Goal: Transaction & Acquisition: Purchase product/service

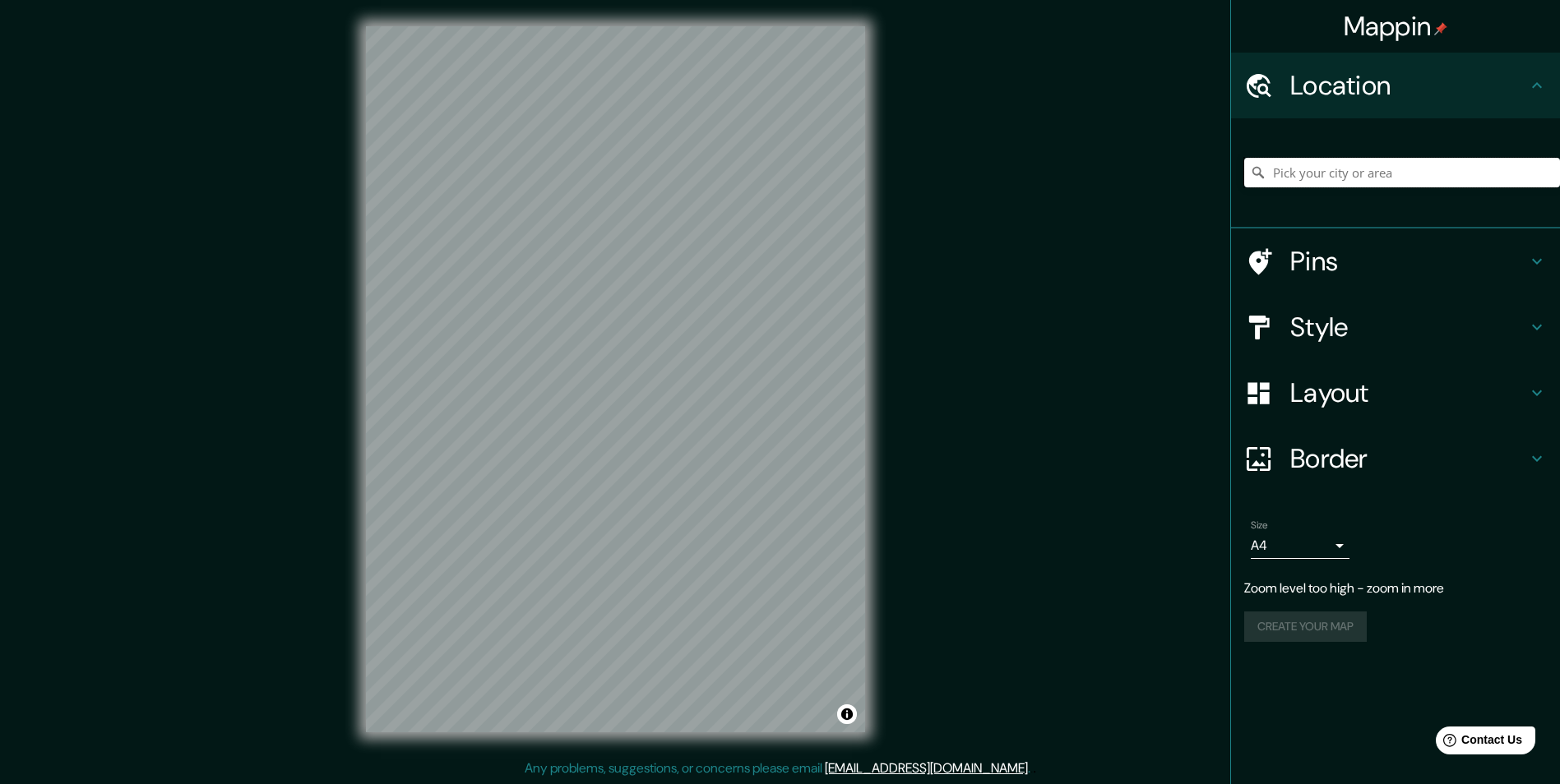
click at [1352, 163] on input "Pick your city or area" at bounding box center [1402, 172] width 316 height 30
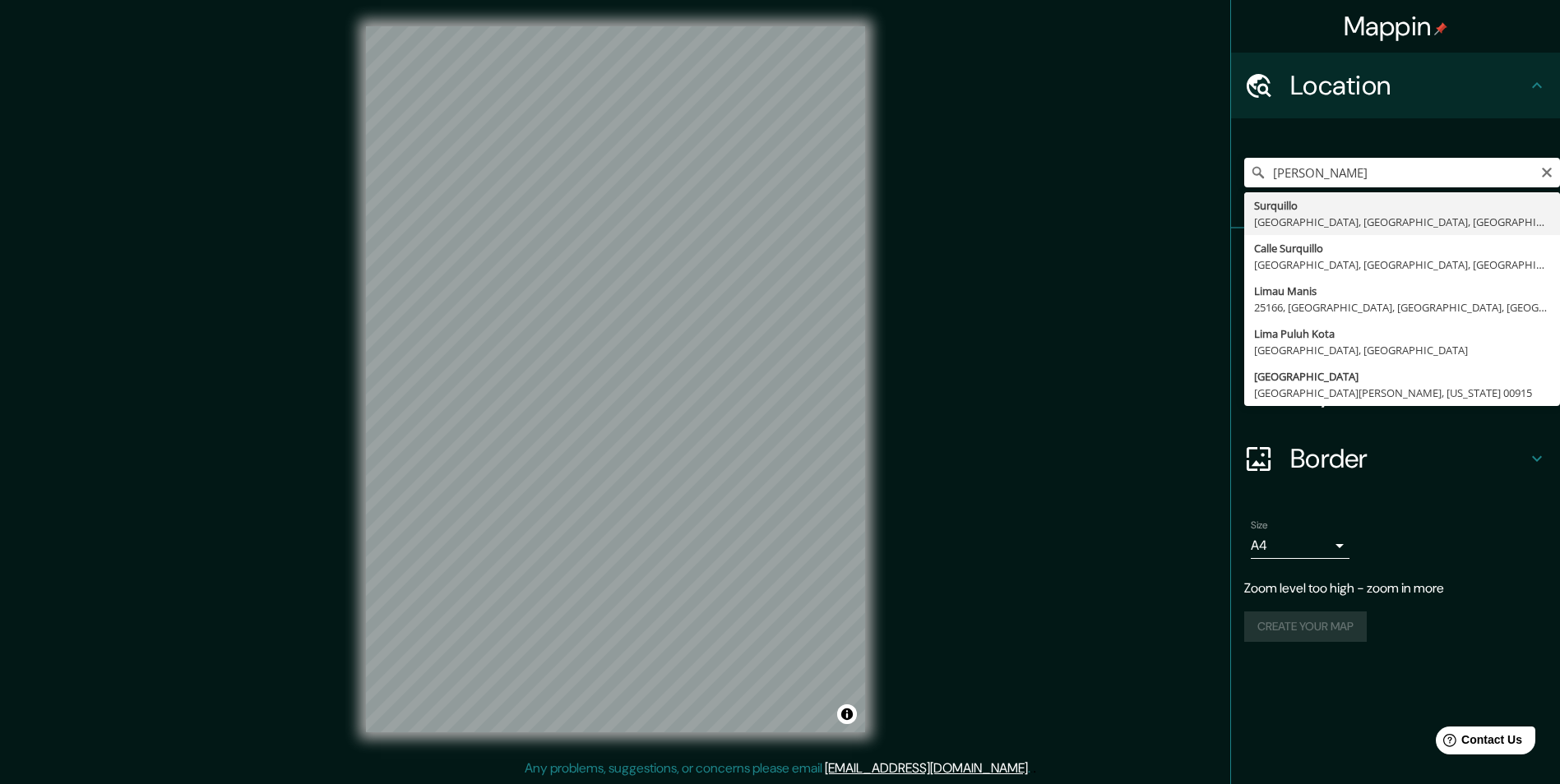
type input "Surquillo, [GEOGRAPHIC_DATA], [GEOGRAPHIC_DATA], [GEOGRAPHIC_DATA]"
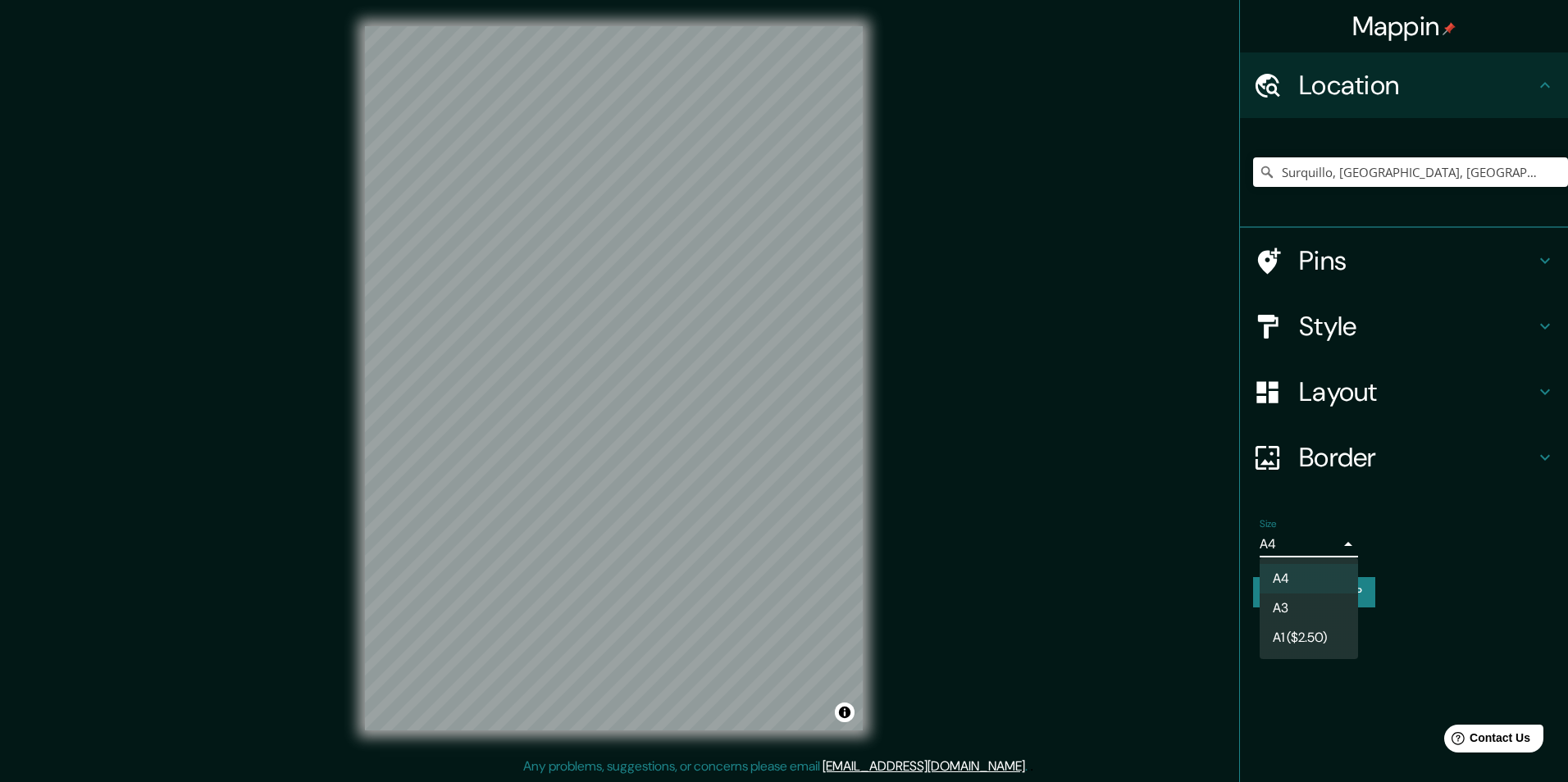
click at [1325, 549] on body "Mappin Location [GEOGRAPHIC_DATA], [GEOGRAPHIC_DATA], [GEOGRAPHIC_DATA], [GEOGR…" at bounding box center [784, 391] width 1568 height 782
click at [1323, 603] on li "A3" at bounding box center [1308, 608] width 98 height 29
type input "a4"
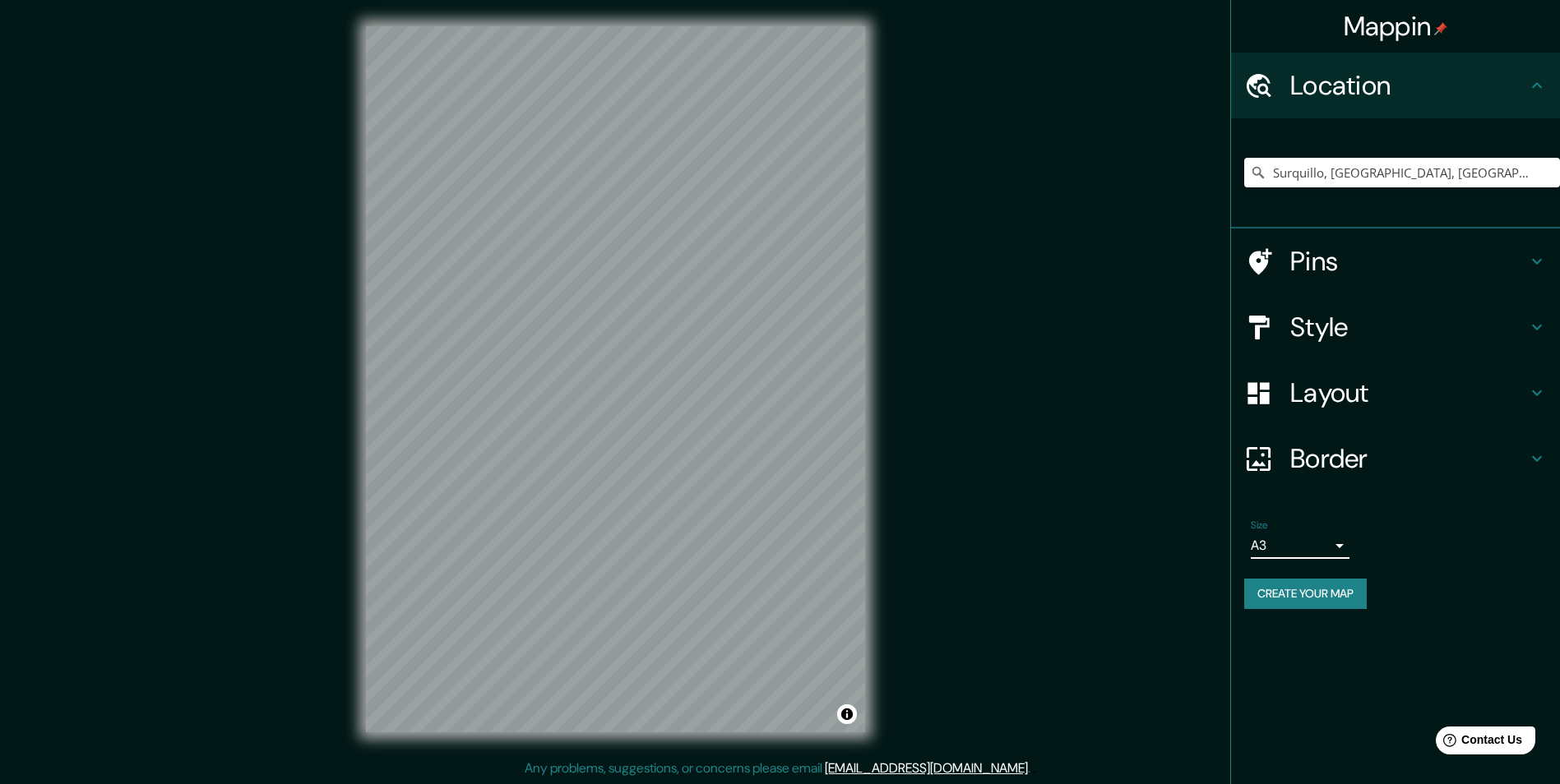
click at [1369, 461] on h4 "Border" at bounding box center [1408, 459] width 237 height 32
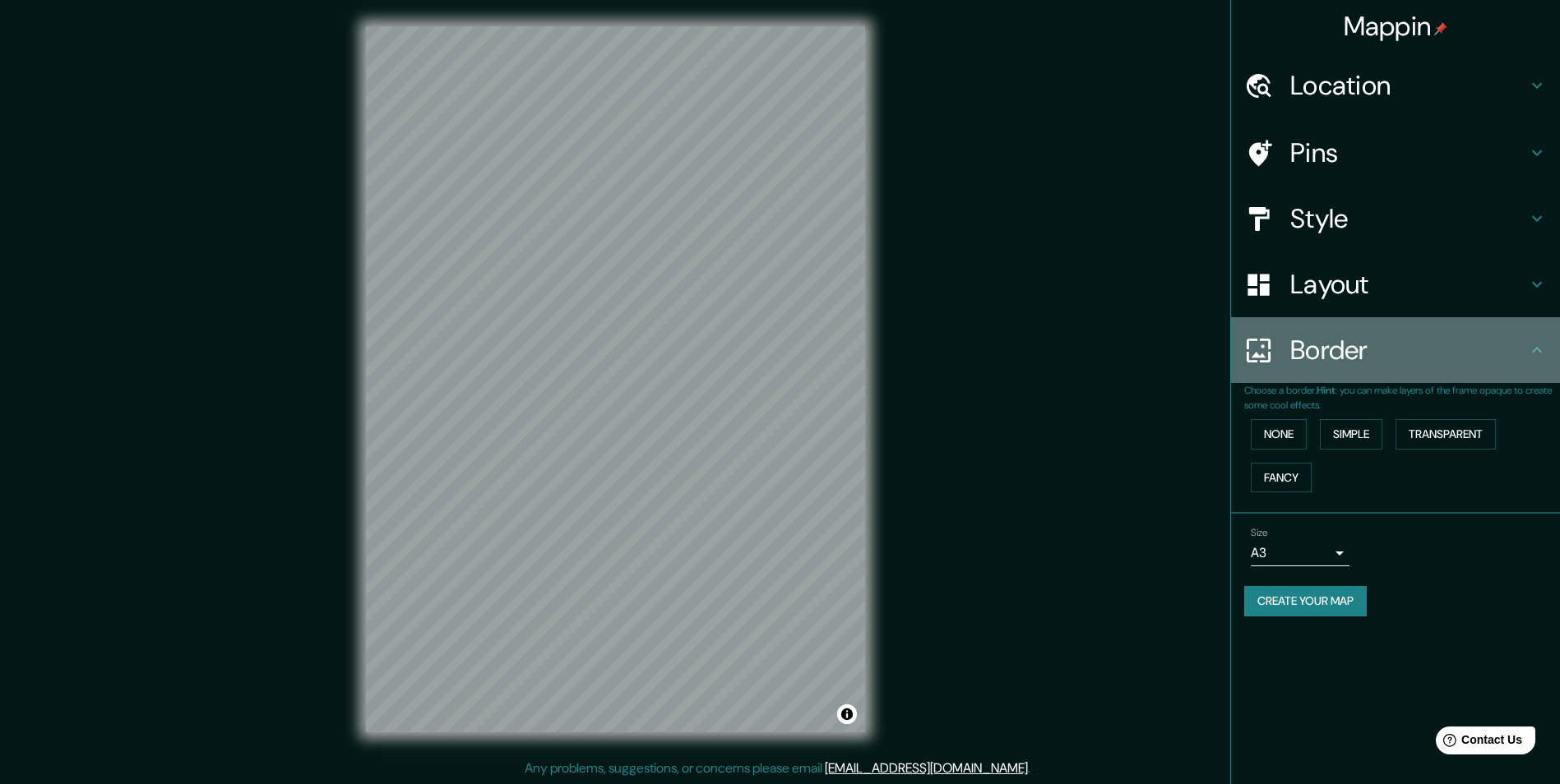
click at [1380, 347] on h4 "Border" at bounding box center [1408, 350] width 237 height 32
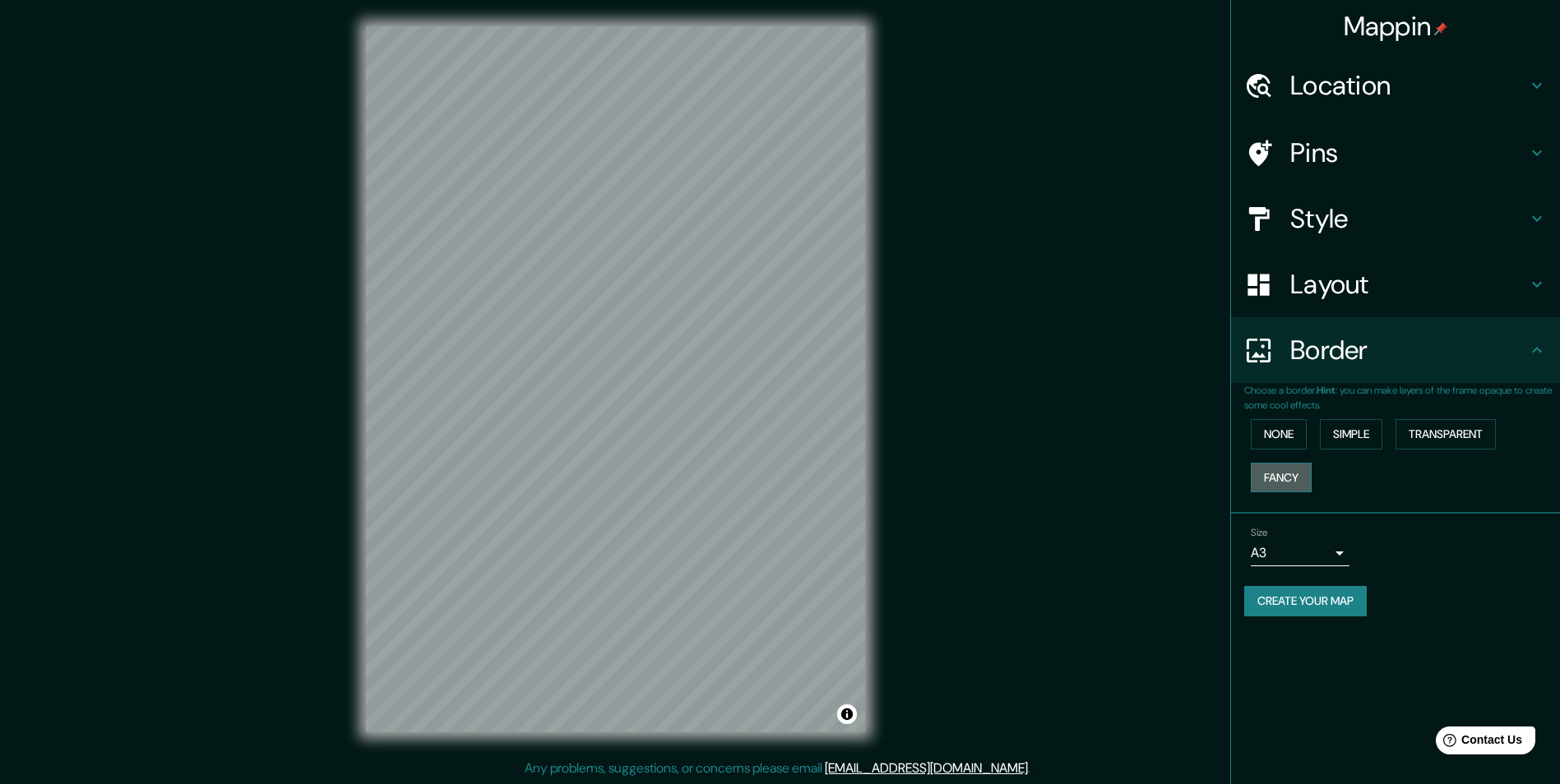
click at [1299, 482] on button "Fancy" at bounding box center [1281, 478] width 61 height 31
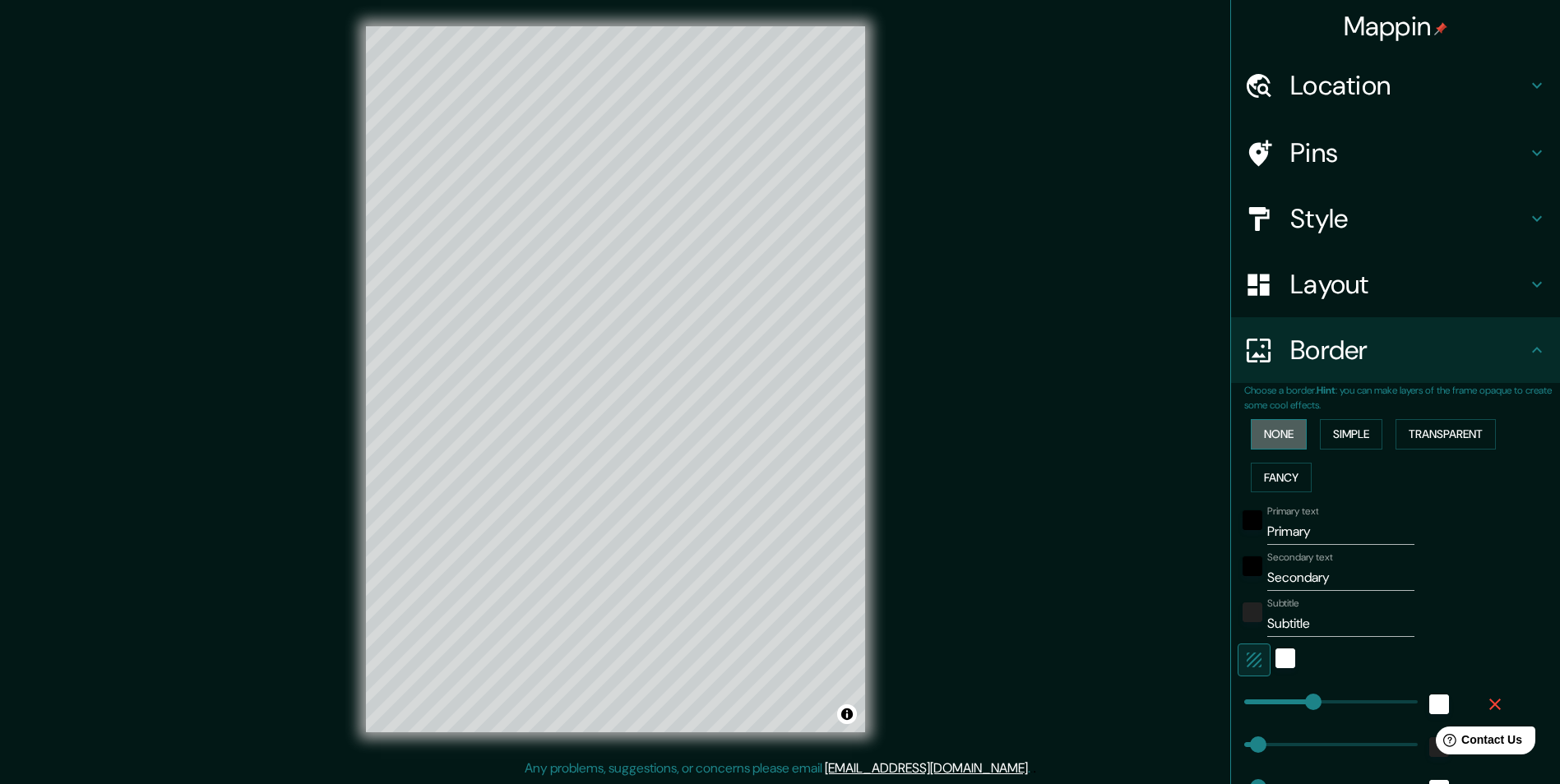
click at [1265, 444] on button "None" at bounding box center [1279, 434] width 56 height 31
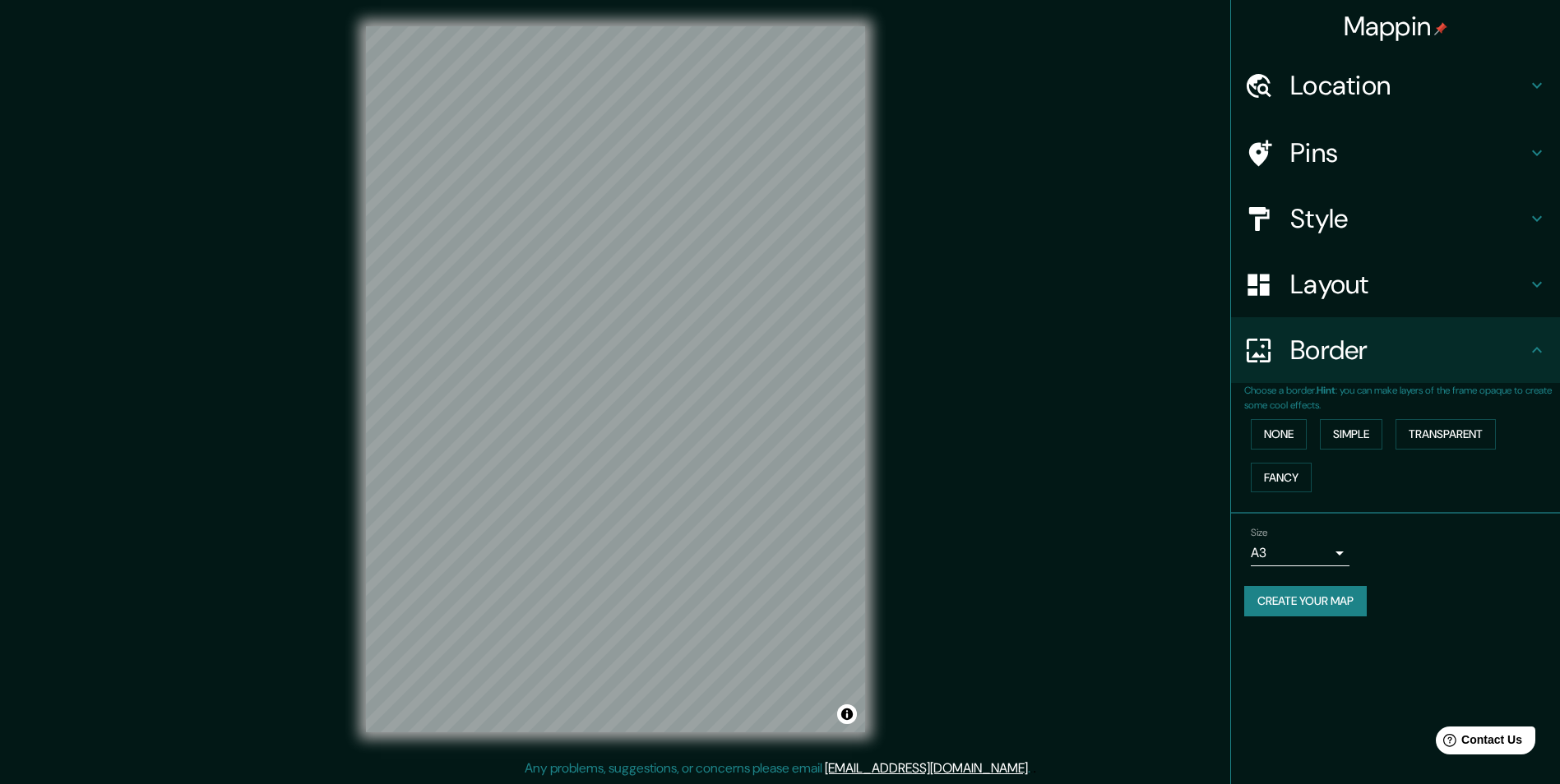
click at [1353, 297] on h4 "Layout" at bounding box center [1408, 284] width 237 height 32
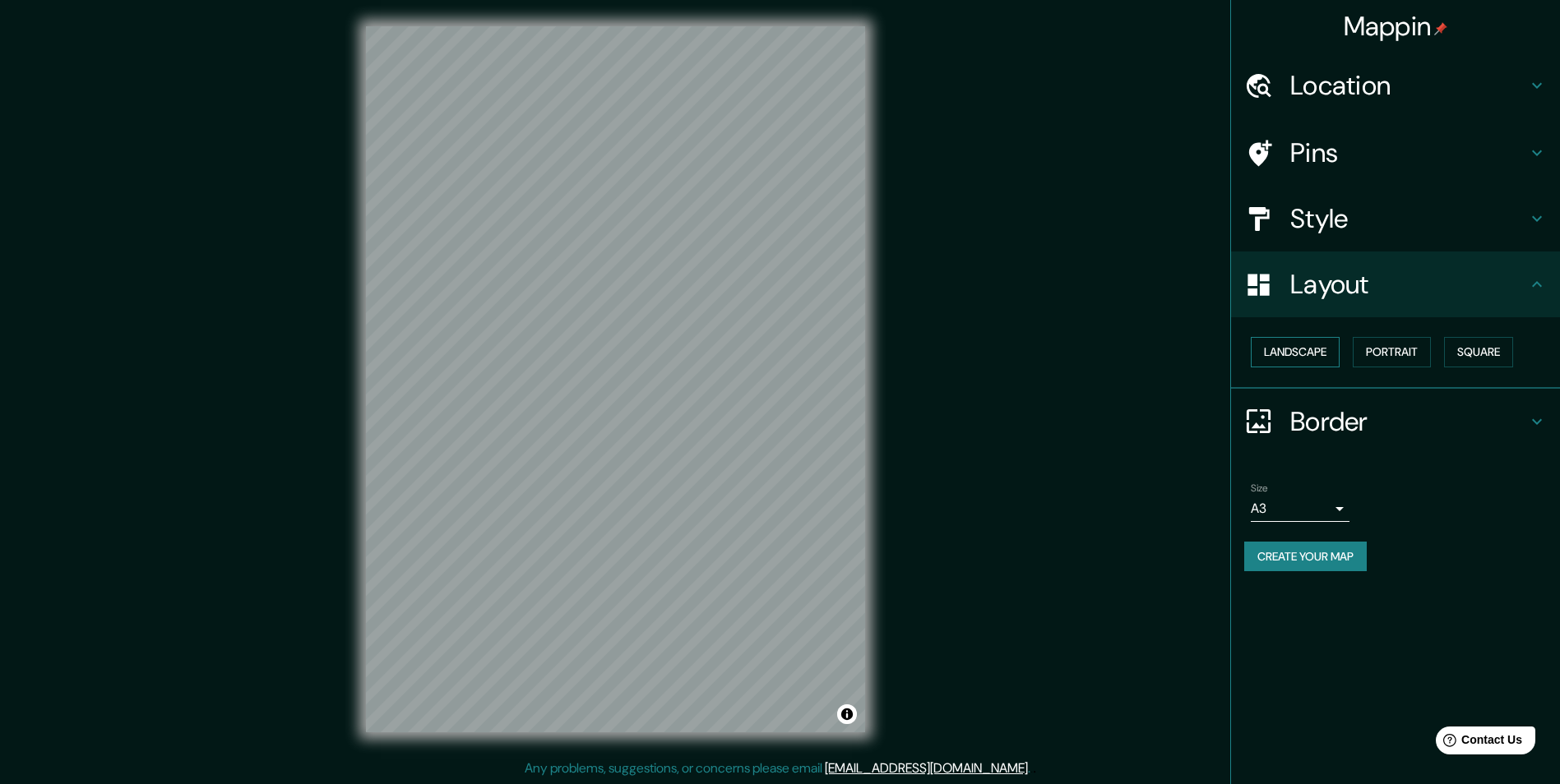
click at [1293, 361] on button "Landscape" at bounding box center [1295, 352] width 89 height 31
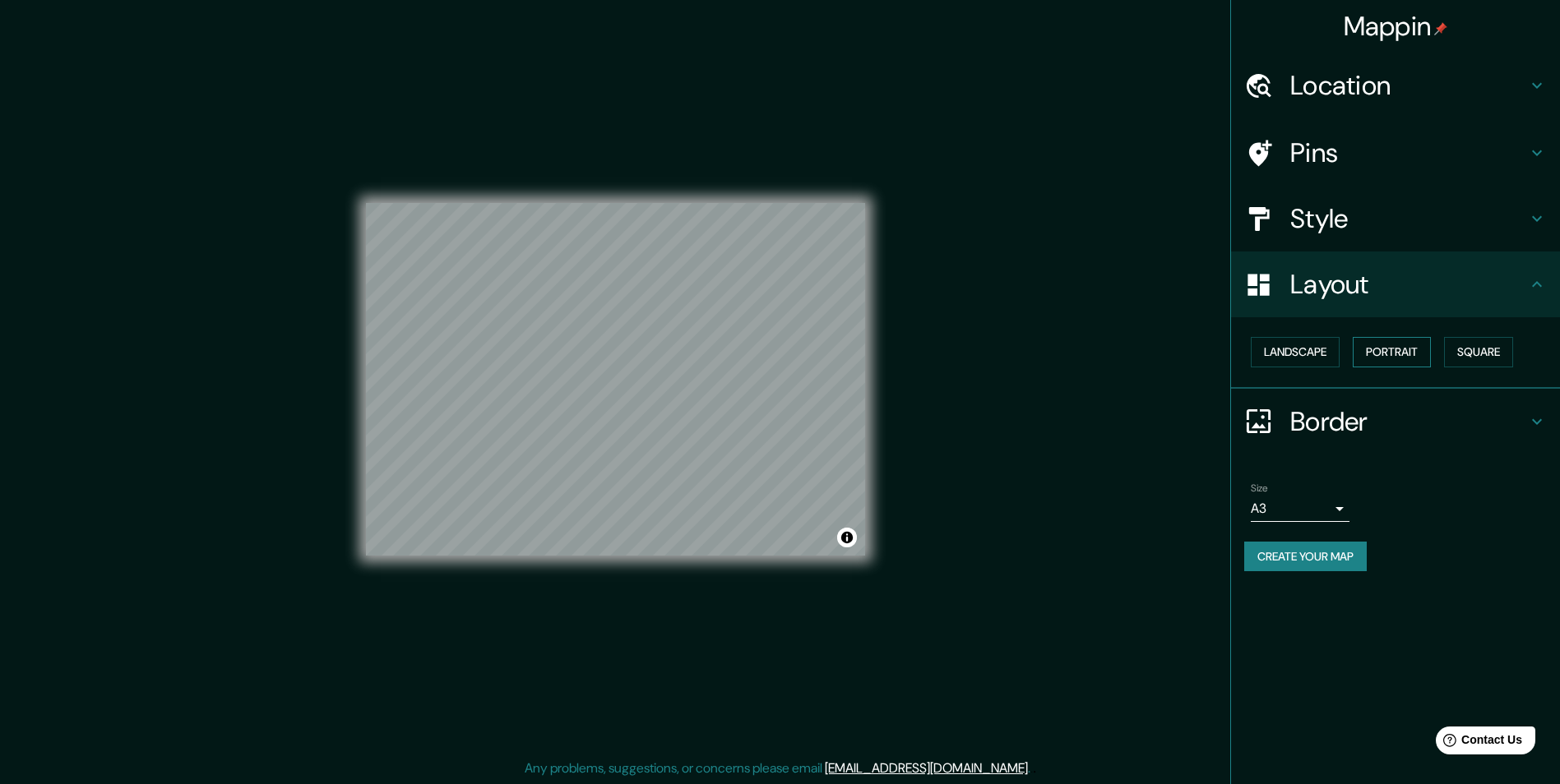
click at [1383, 344] on button "Portrait" at bounding box center [1392, 352] width 78 height 31
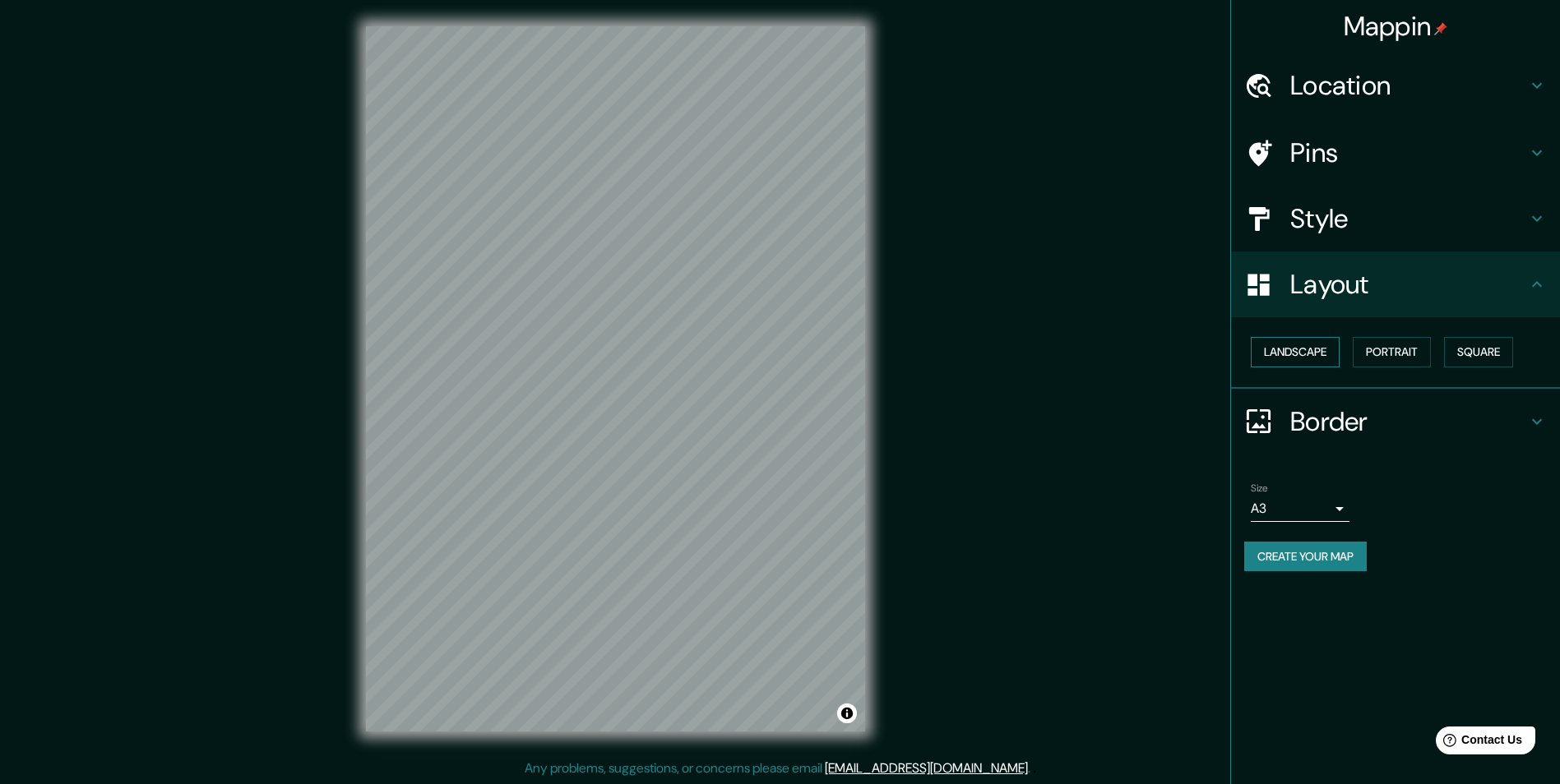
click at [1313, 357] on button "Landscape" at bounding box center [1295, 352] width 89 height 31
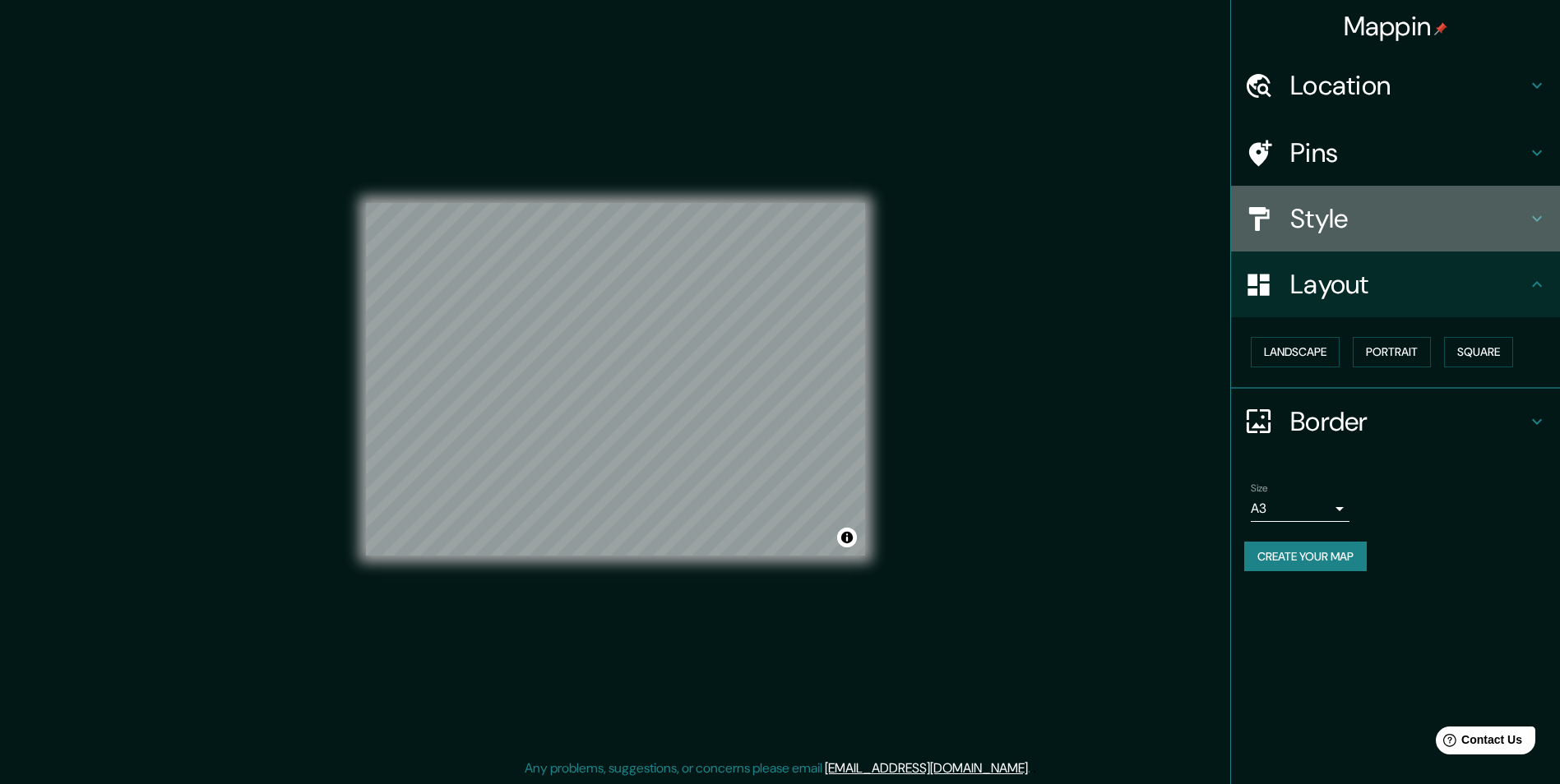
click at [1375, 225] on h4 "Style" at bounding box center [1408, 218] width 237 height 32
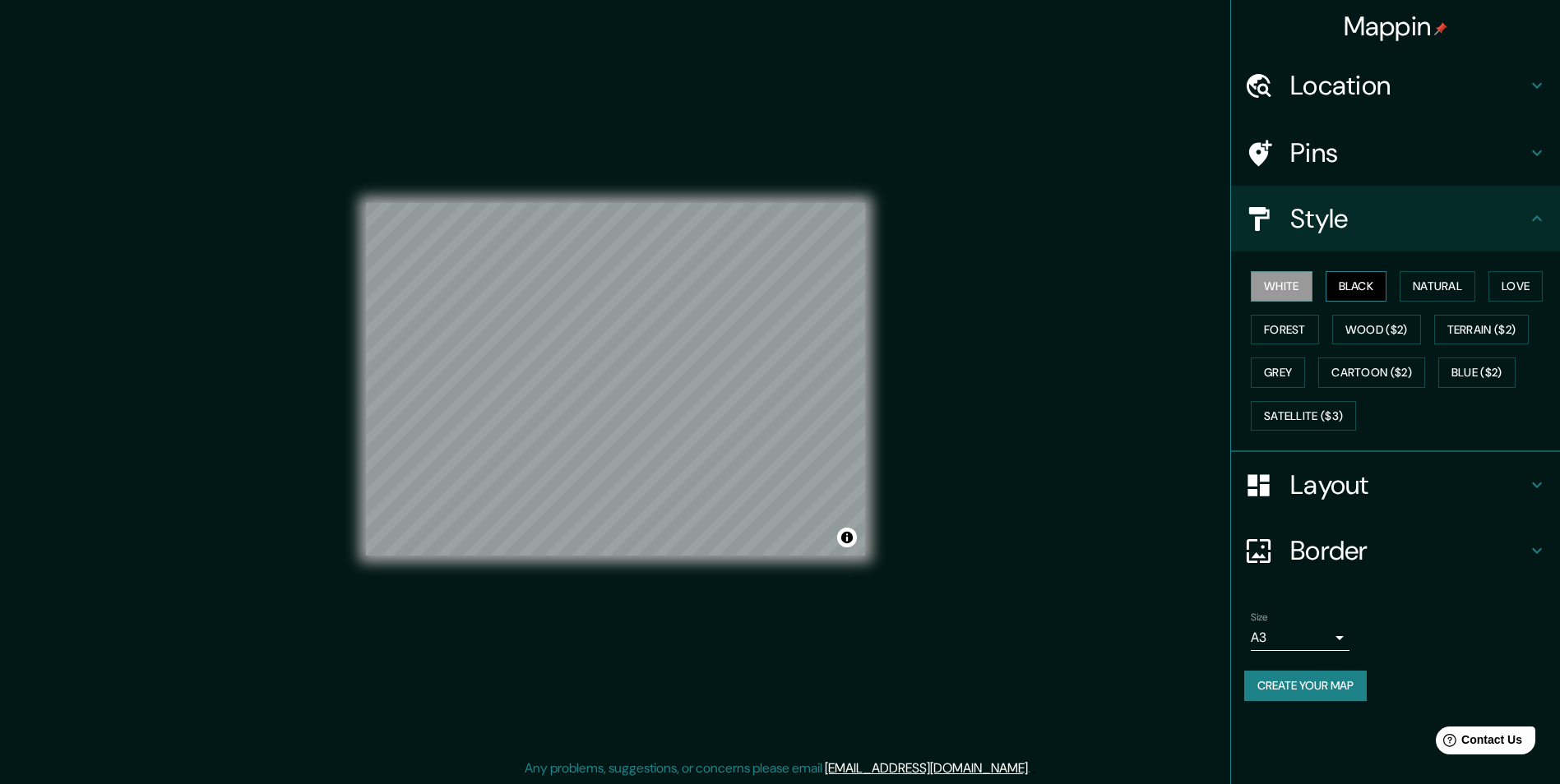
click at [1369, 284] on button "Black" at bounding box center [1356, 286] width 62 height 31
click at [1431, 279] on button "Natural" at bounding box center [1437, 286] width 75 height 31
click at [1519, 279] on button "Love" at bounding box center [1515, 286] width 54 height 31
click at [1306, 332] on button "Forest" at bounding box center [1285, 330] width 69 height 31
click at [1380, 326] on button "Wood ($2)" at bounding box center [1376, 330] width 89 height 31
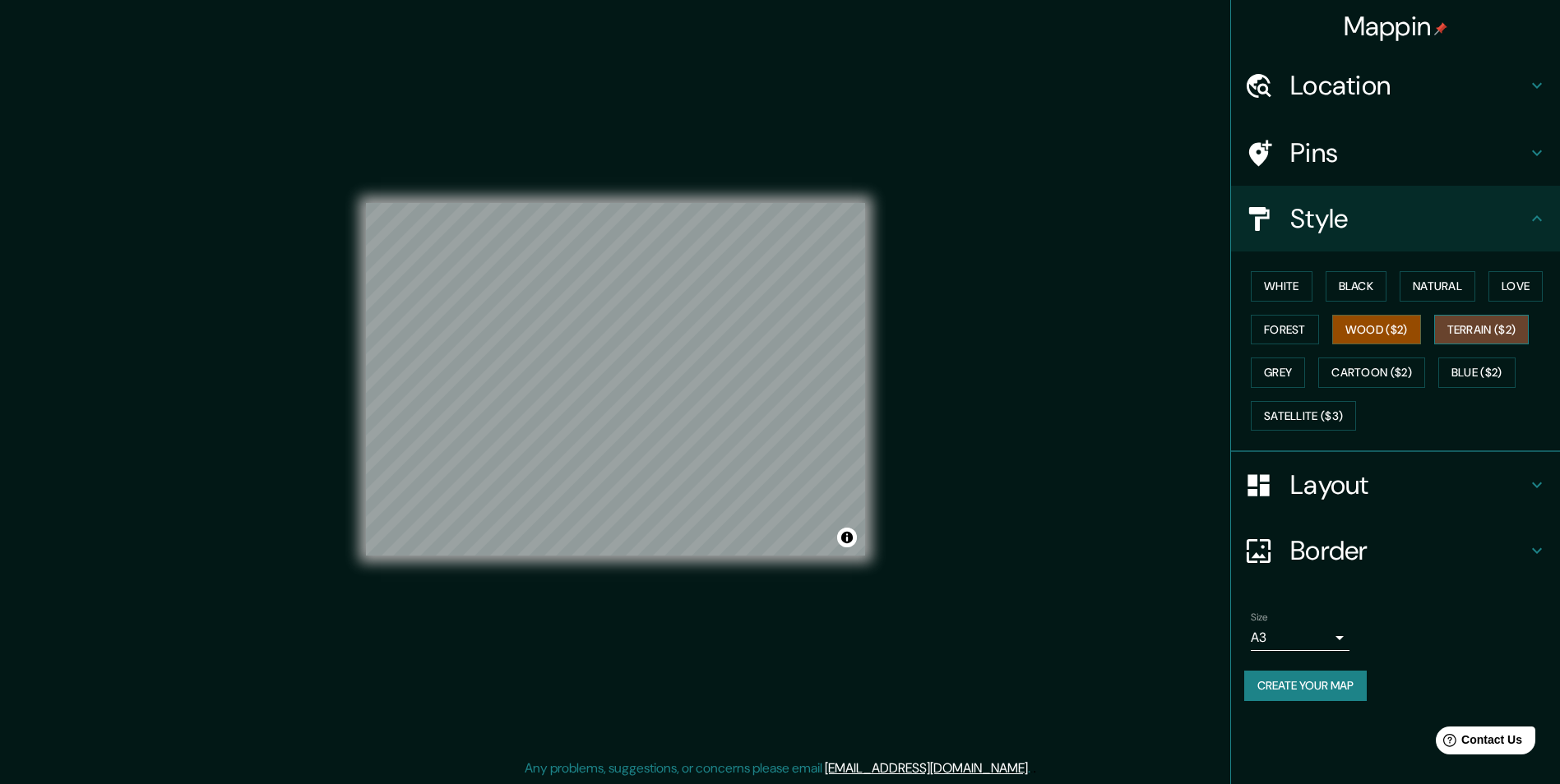
click at [1487, 319] on button "Terrain ($2)" at bounding box center [1482, 330] width 95 height 31
click at [1296, 372] on button "Grey" at bounding box center [1278, 373] width 54 height 31
click at [1379, 371] on button "Cartoon ($2)" at bounding box center [1371, 373] width 107 height 31
click at [1507, 365] on button "Blue ($2)" at bounding box center [1476, 373] width 77 height 31
click at [1297, 281] on button "White" at bounding box center [1281, 286] width 62 height 31
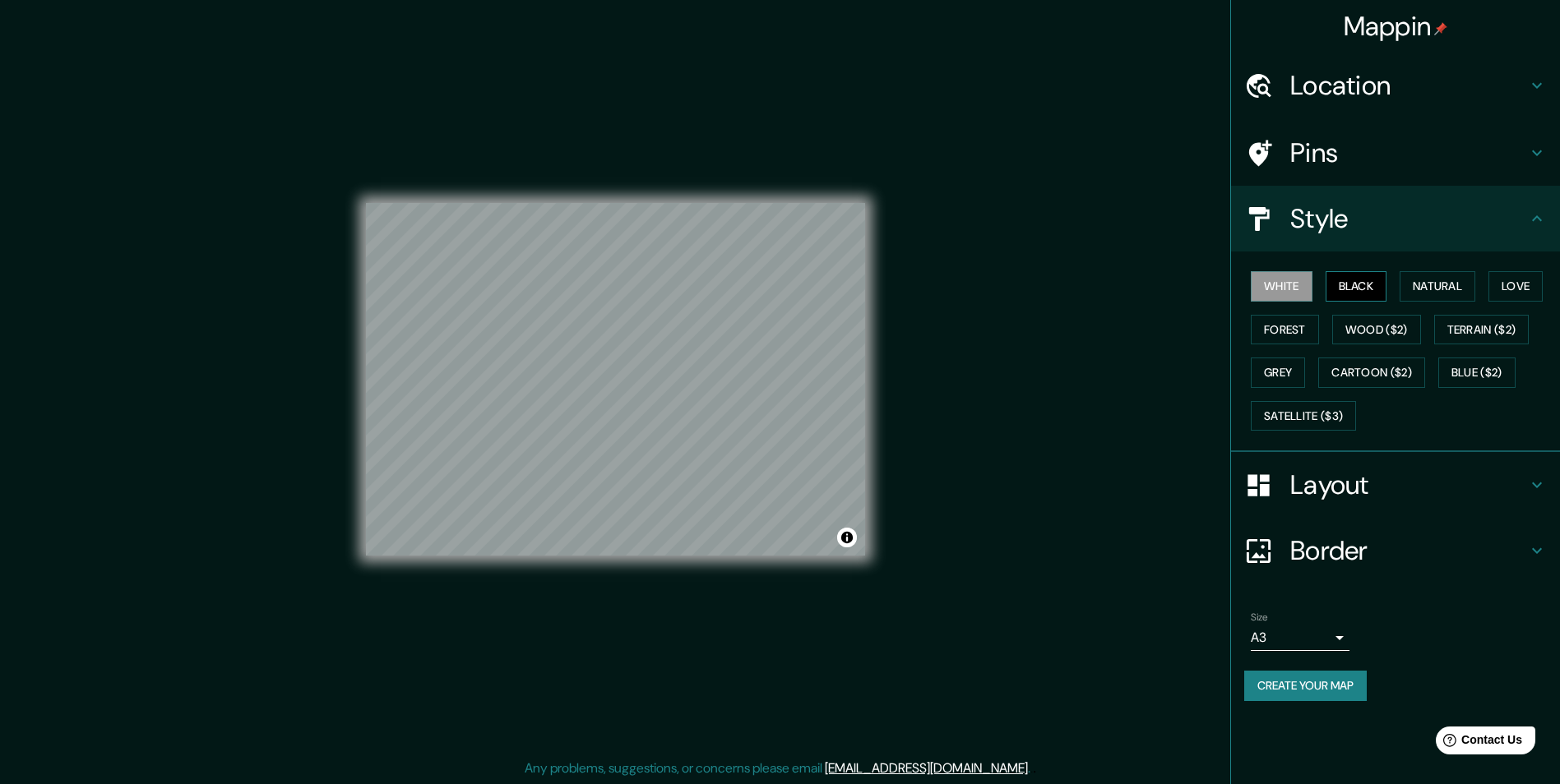
click at [1370, 277] on button "Black" at bounding box center [1356, 286] width 62 height 31
click at [1469, 283] on button "Natural" at bounding box center [1437, 286] width 75 height 31
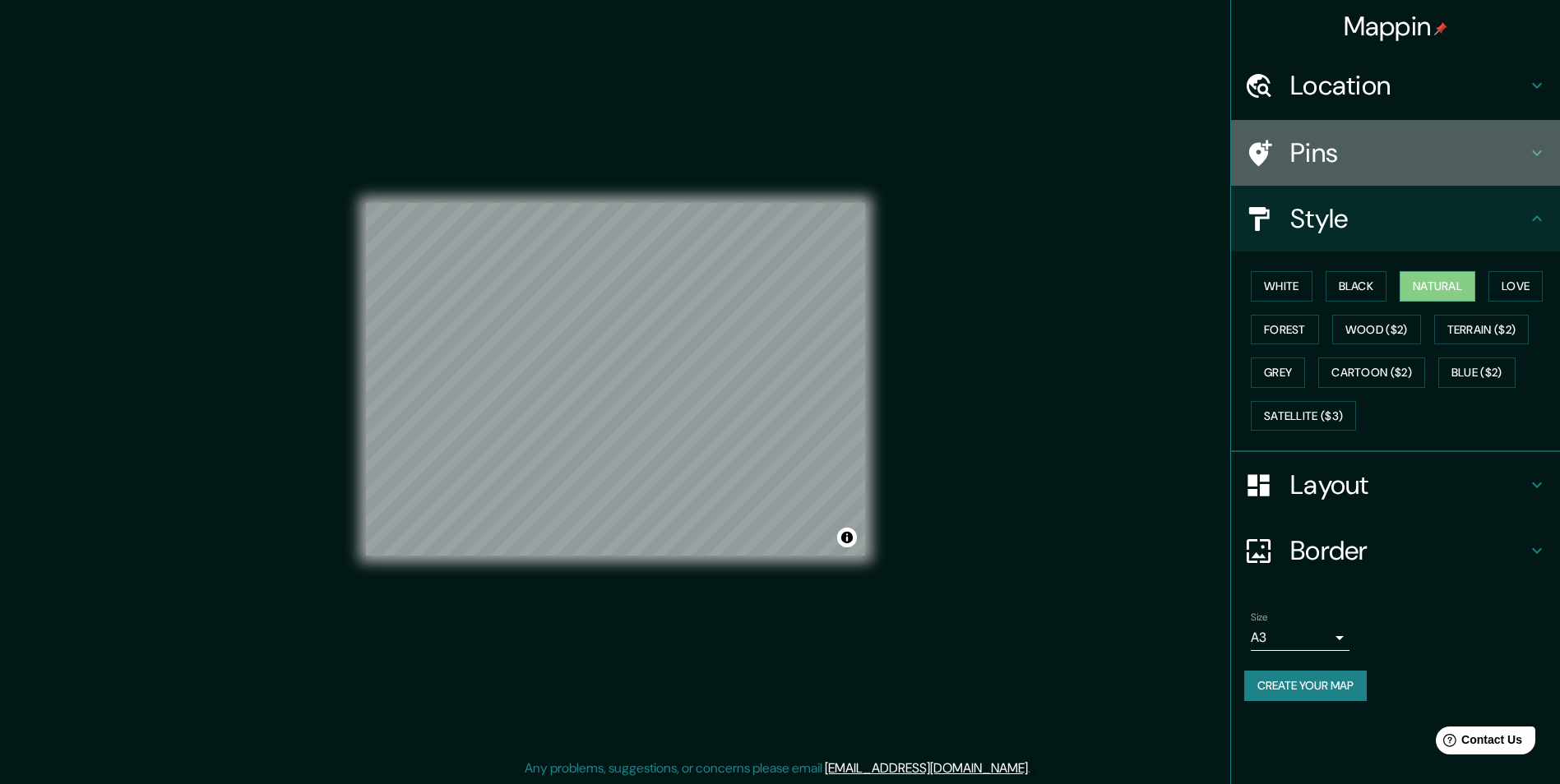
click at [1345, 154] on h4 "Pins" at bounding box center [1408, 153] width 237 height 32
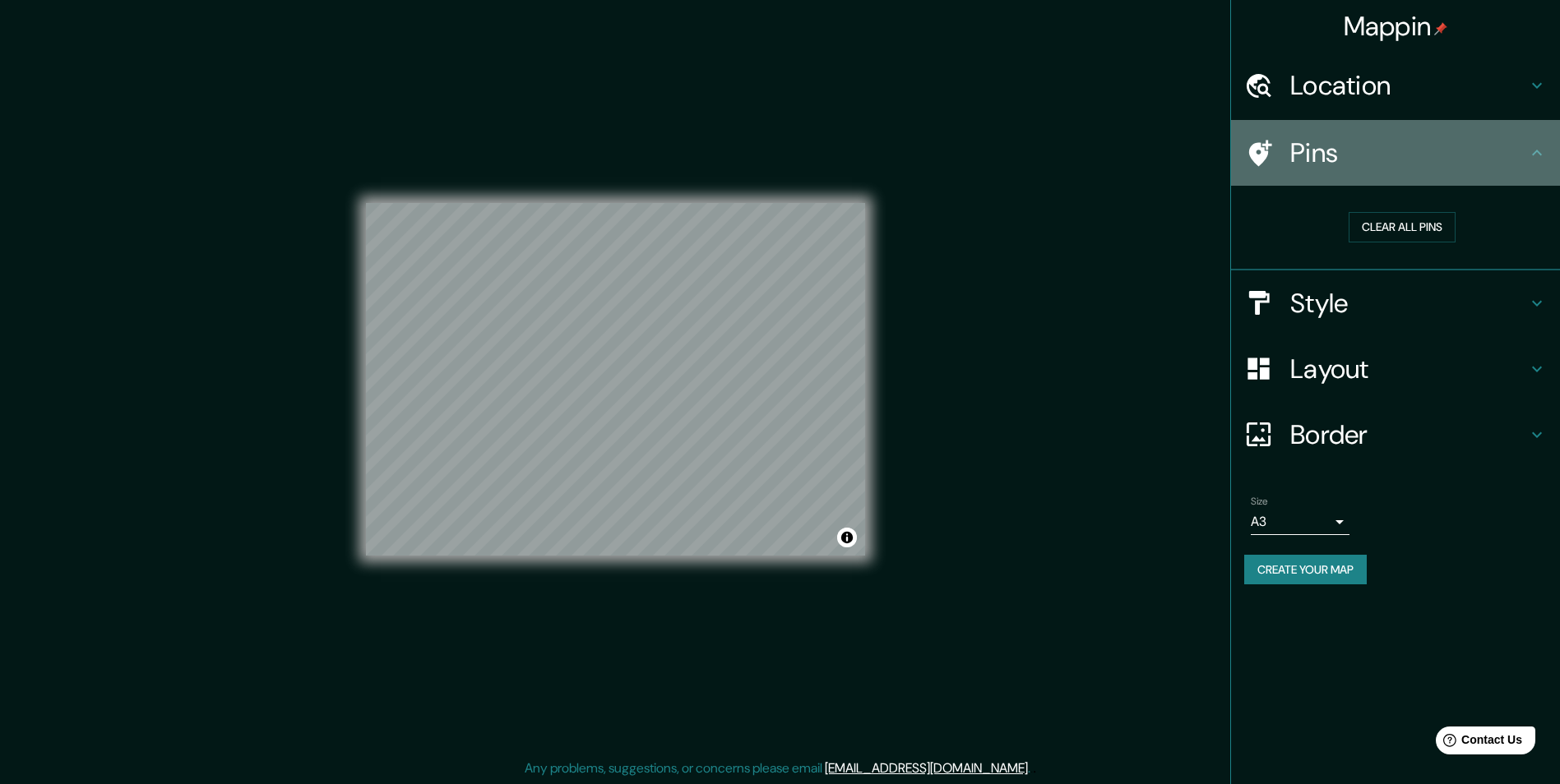
click at [1322, 155] on h4 "Pins" at bounding box center [1408, 153] width 237 height 32
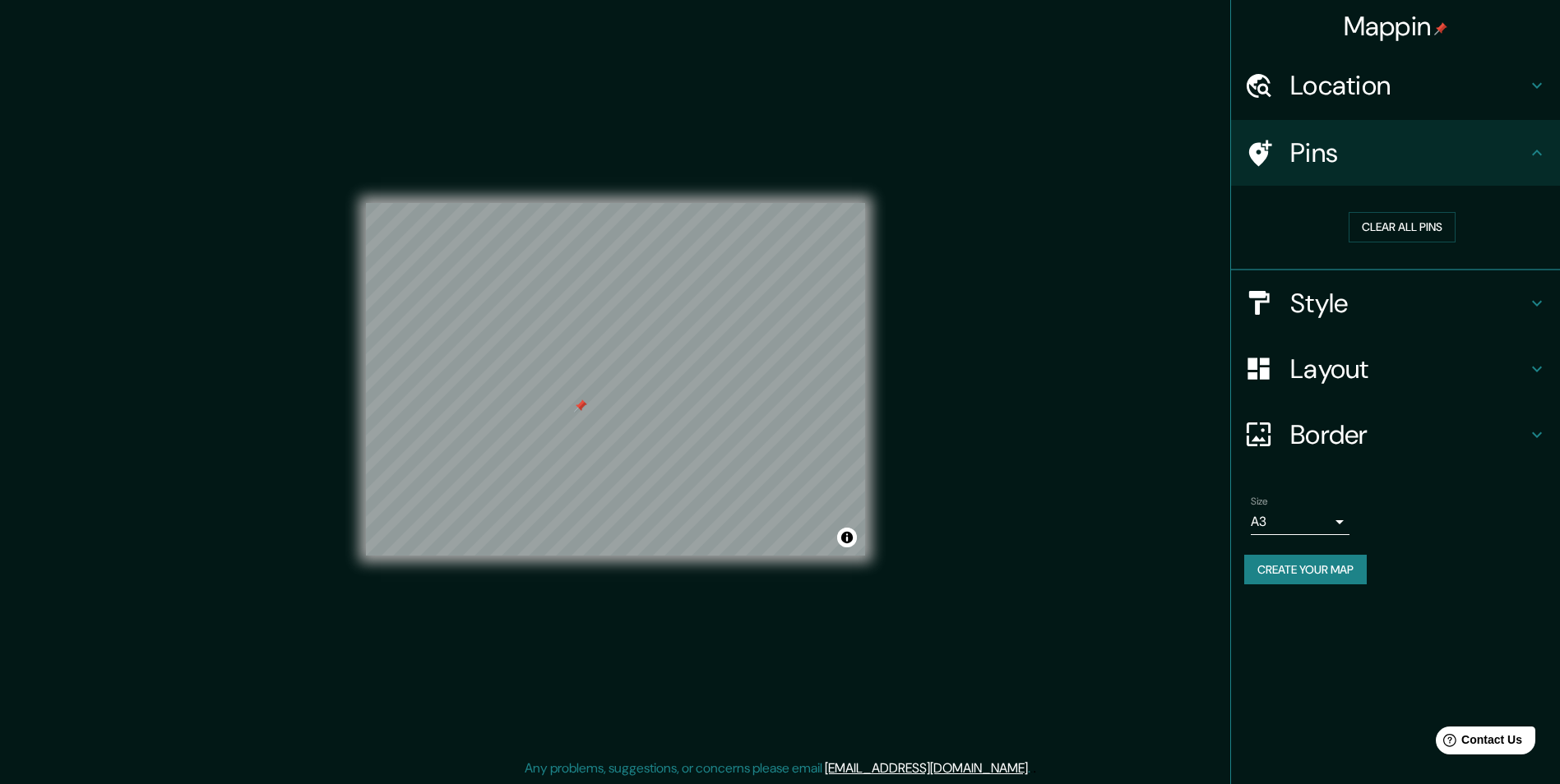
drag, startPoint x: 580, startPoint y: 419, endPoint x: 580, endPoint y: 409, distance: 10.0
click at [580, 409] on div at bounding box center [581, 406] width 13 height 13
click at [1373, 227] on button "Clear all pins" at bounding box center [1402, 227] width 107 height 31
click at [1315, 155] on h4 "Pins" at bounding box center [1408, 153] width 237 height 32
click at [1376, 227] on button "Clear all pins" at bounding box center [1402, 227] width 107 height 31
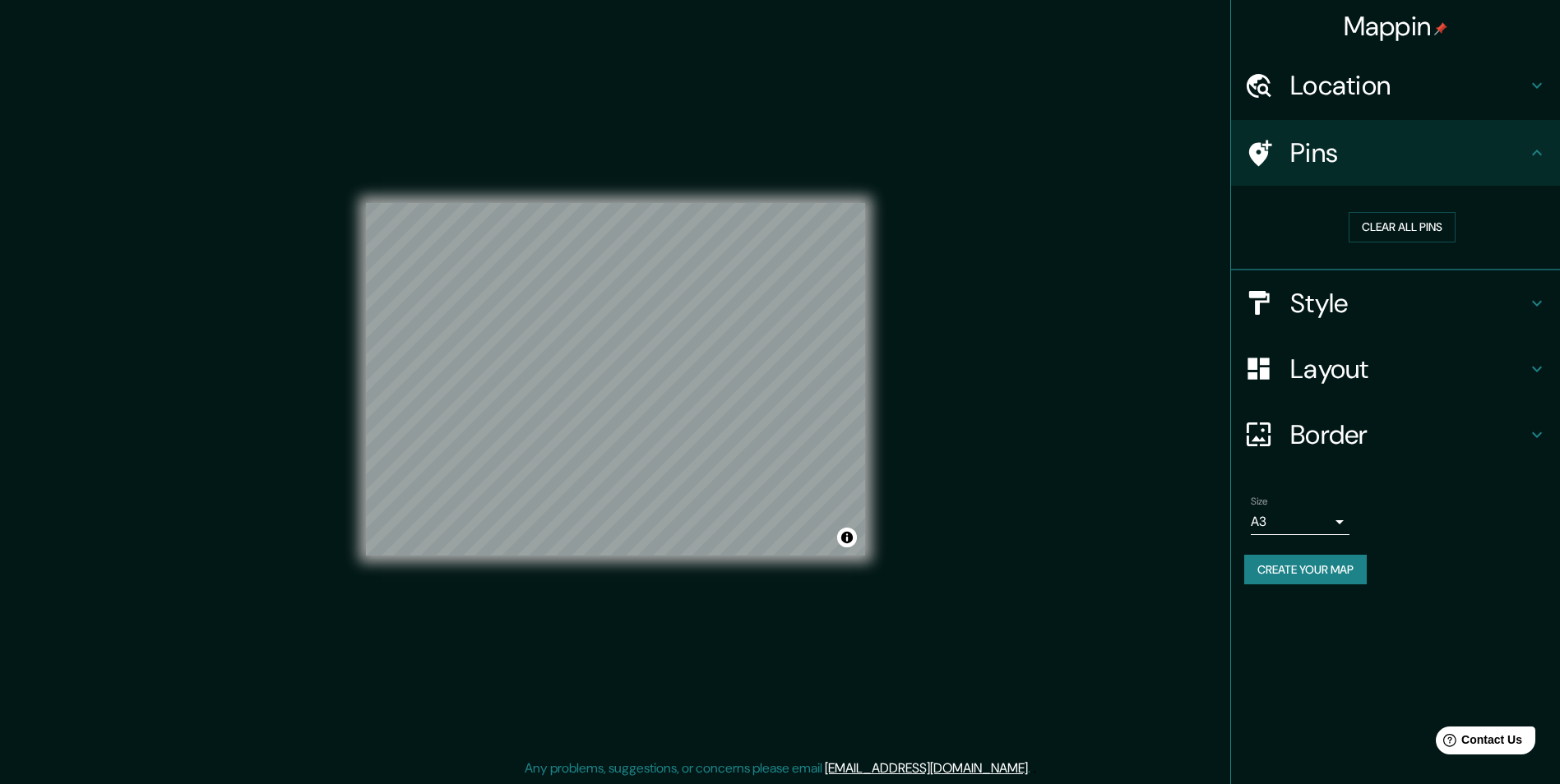
click at [1349, 570] on button "Create your map" at bounding box center [1305, 570] width 122 height 31
click at [1353, 635] on div "Mappin Location [GEOGRAPHIC_DATA], [GEOGRAPHIC_DATA], [GEOGRAPHIC_DATA], [GEOGR…" at bounding box center [1395, 392] width 330 height 784
click at [1324, 523] on body "Mappin Location [GEOGRAPHIC_DATA], [GEOGRAPHIC_DATA], [GEOGRAPHIC_DATA], [GEOGR…" at bounding box center [780, 392] width 1560 height 784
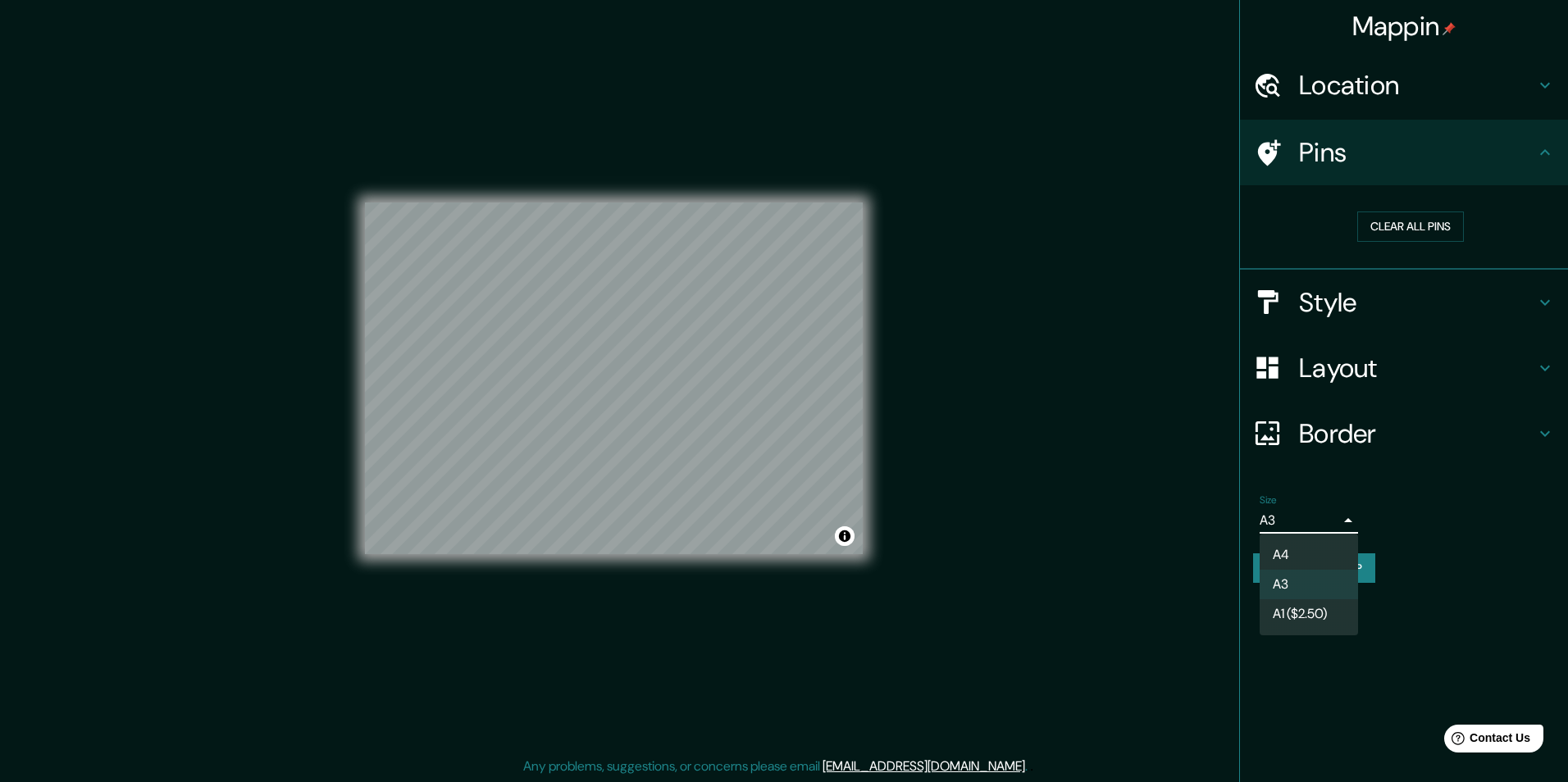
click at [1329, 518] on div at bounding box center [784, 391] width 1568 height 782
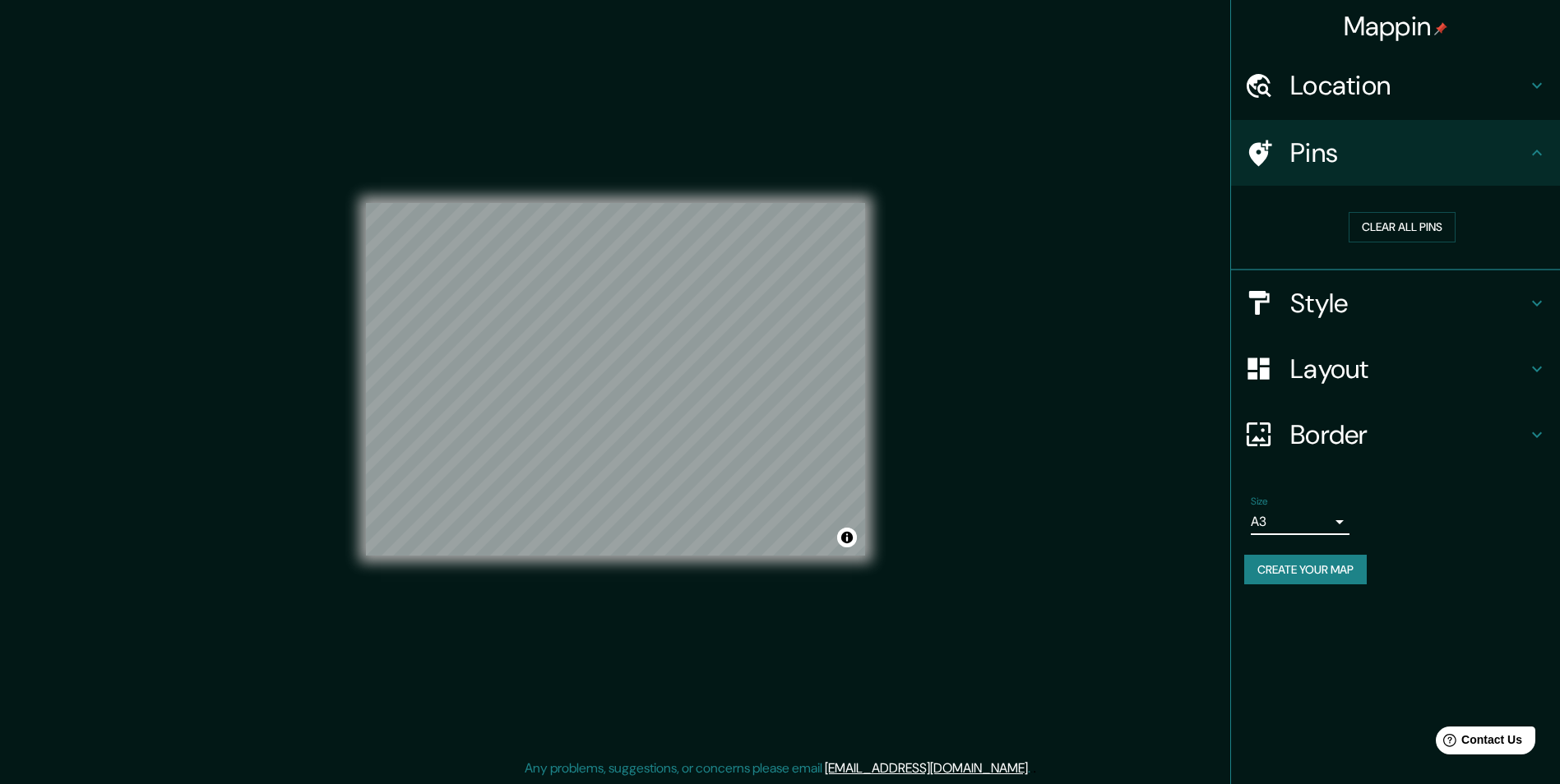
click at [1404, 74] on h4 "Location" at bounding box center [1408, 85] width 237 height 32
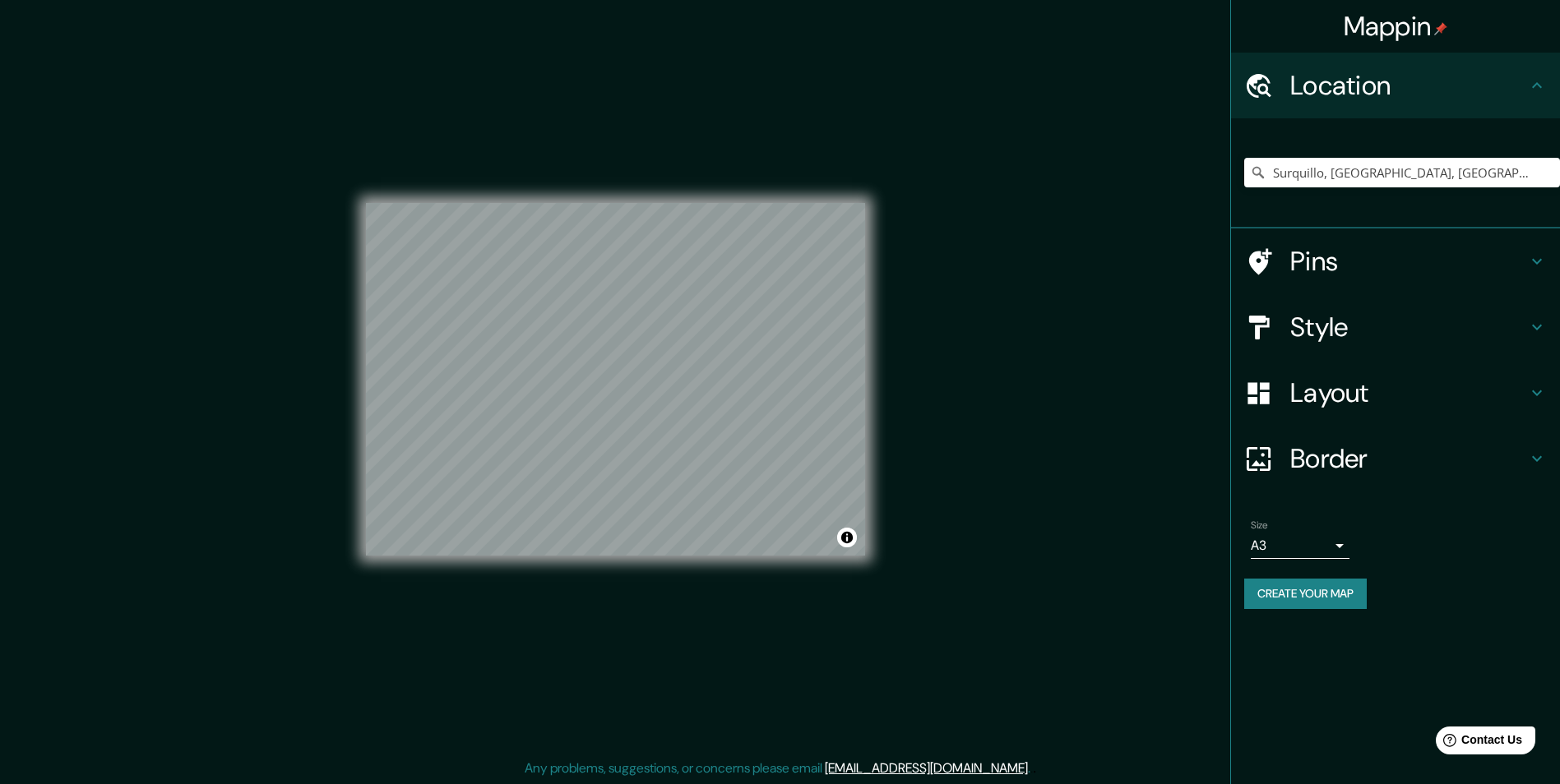
click at [1408, 82] on h4 "Location" at bounding box center [1408, 85] width 237 height 32
click at [1323, 599] on button "Create your map" at bounding box center [1305, 594] width 122 height 31
click at [715, 650] on div "© Mapbox © OpenStreetMap Improve this map" at bounding box center [614, 380] width 499 height 706
click at [1401, 307] on div "Style" at bounding box center [1395, 327] width 329 height 66
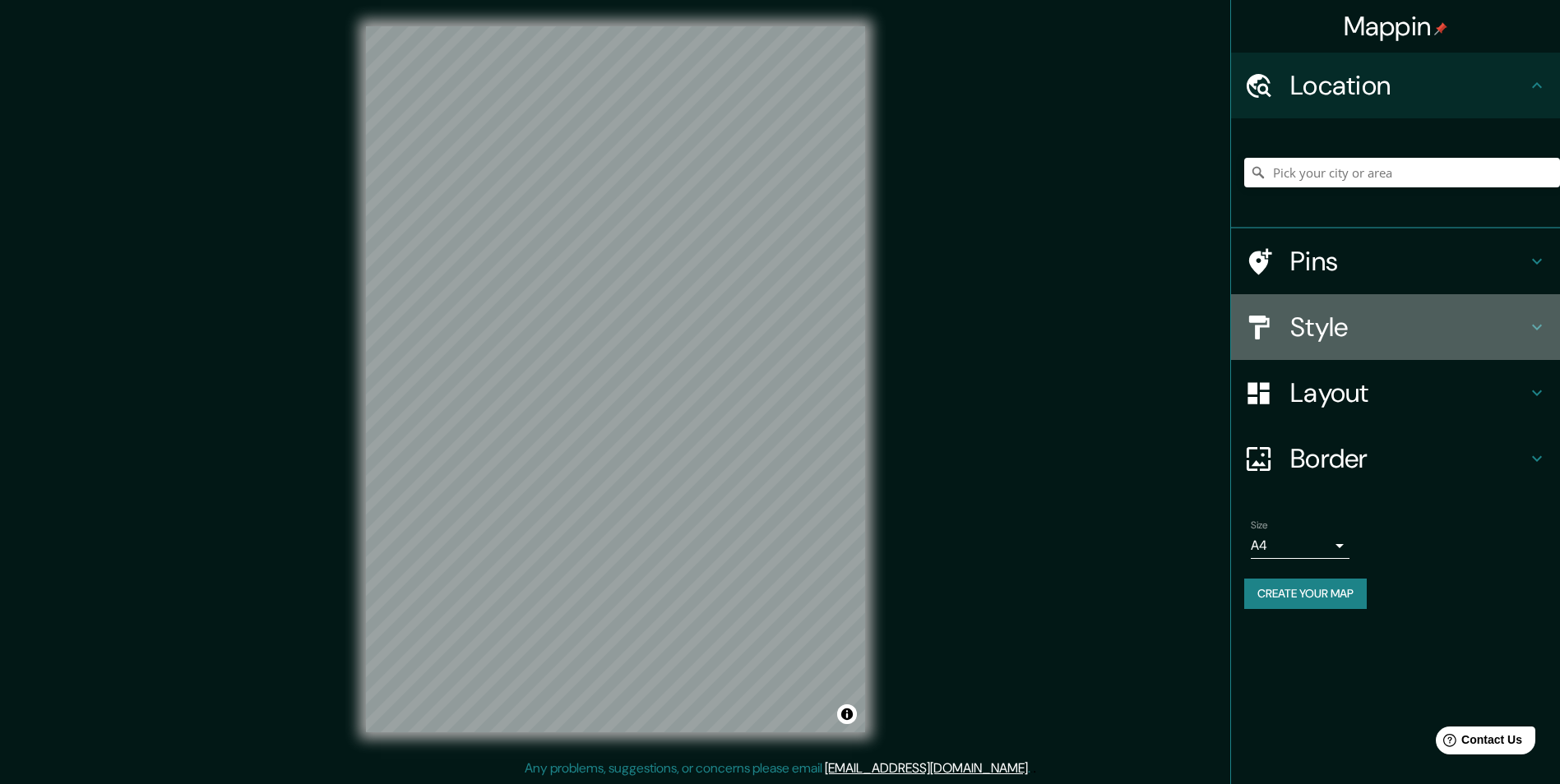
click at [1339, 330] on h4 "Style" at bounding box center [1408, 327] width 237 height 32
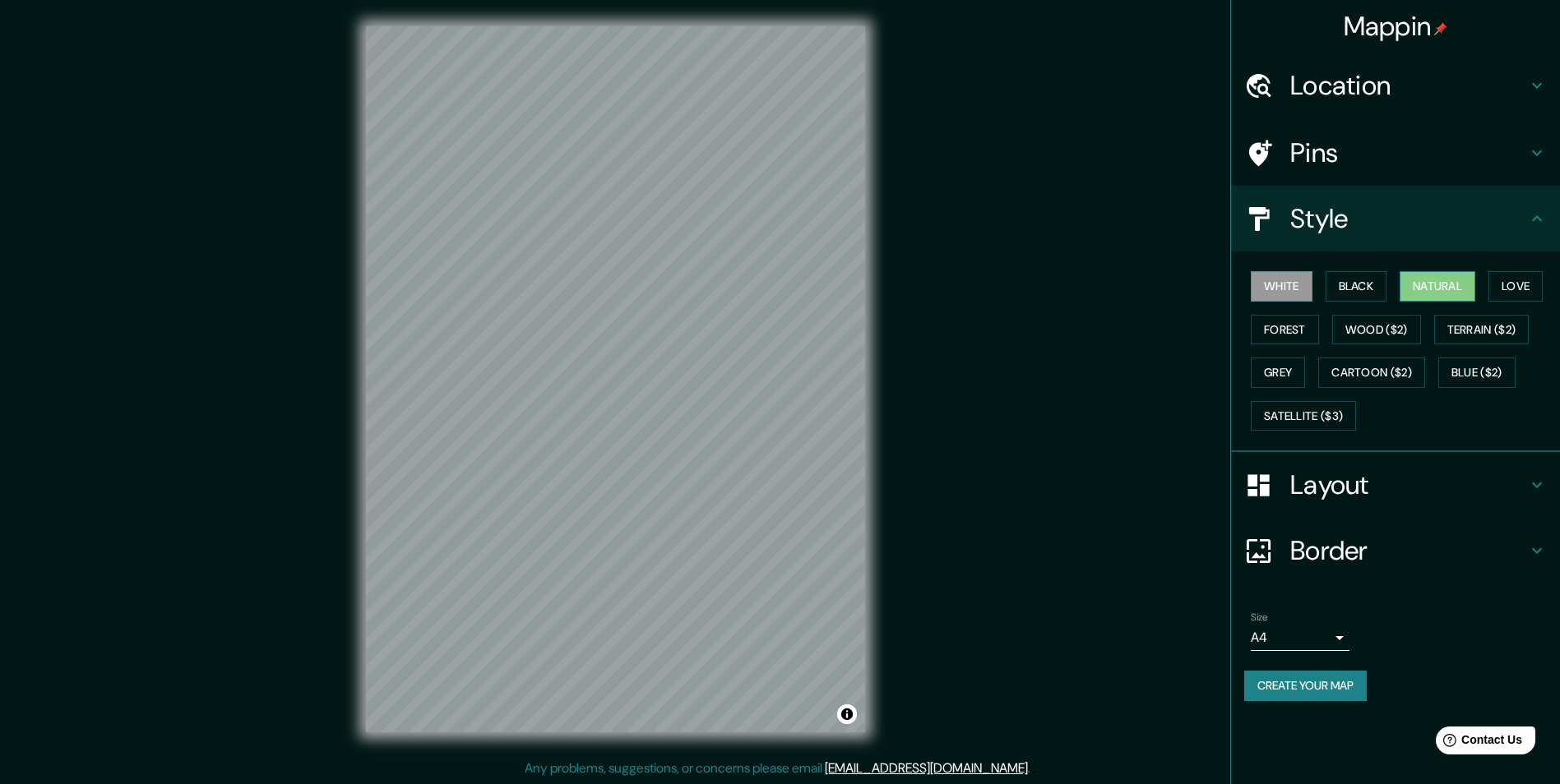
click at [1429, 288] on button "Natural" at bounding box center [1437, 286] width 75 height 31
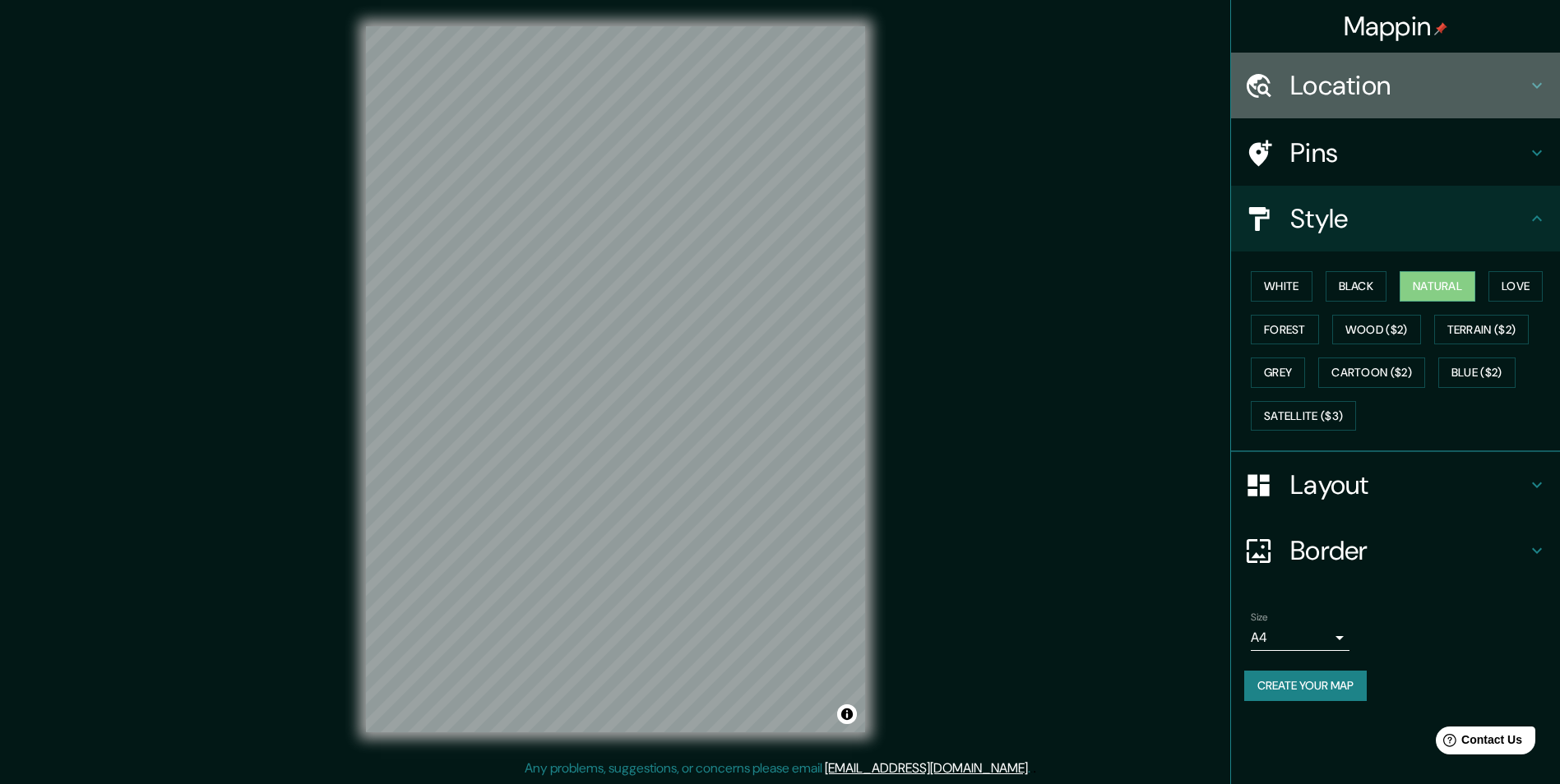
click at [1293, 82] on h4 "Location" at bounding box center [1408, 85] width 237 height 32
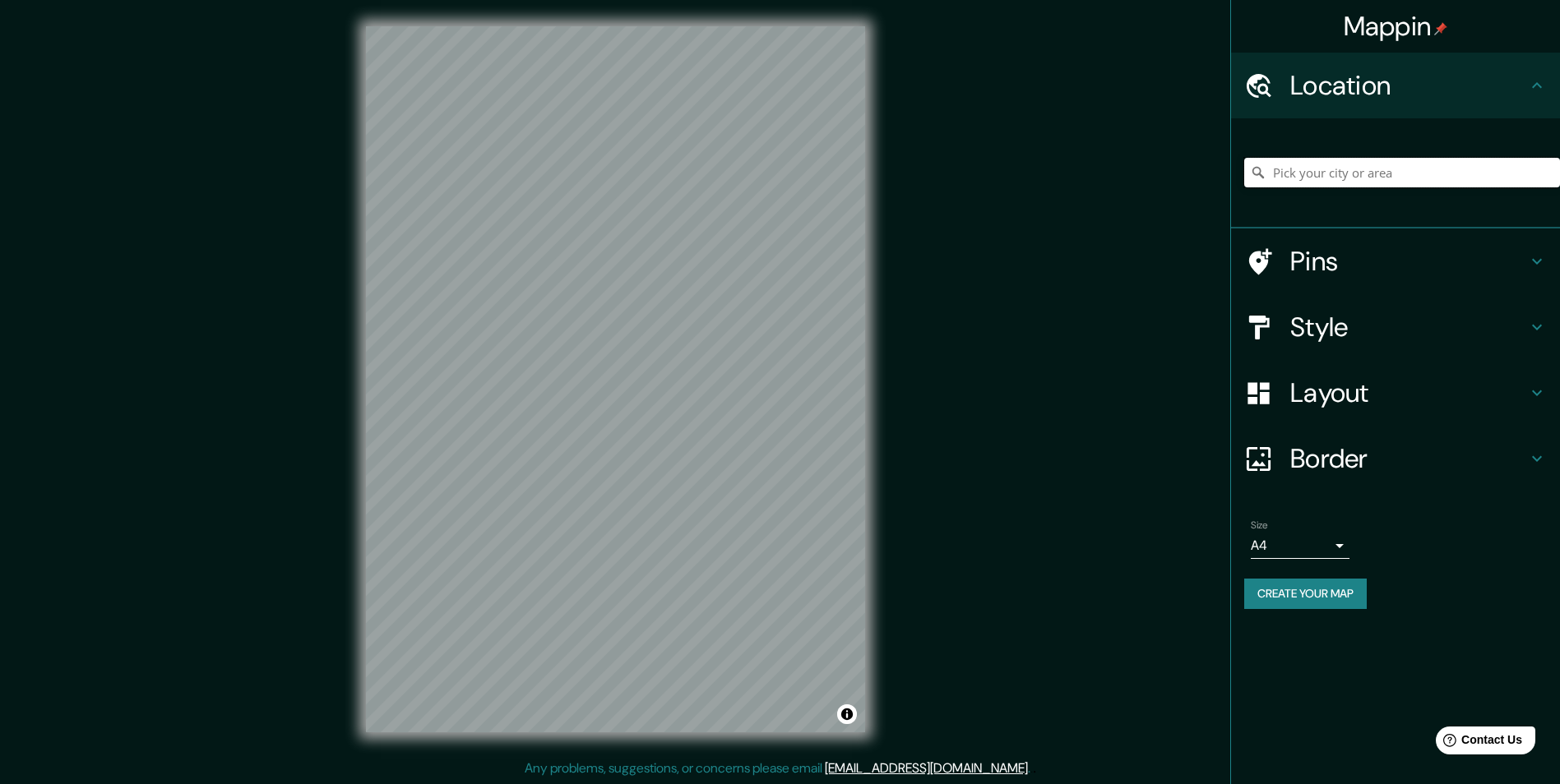
click at [1375, 169] on input "Pick your city or area" at bounding box center [1402, 172] width 316 height 30
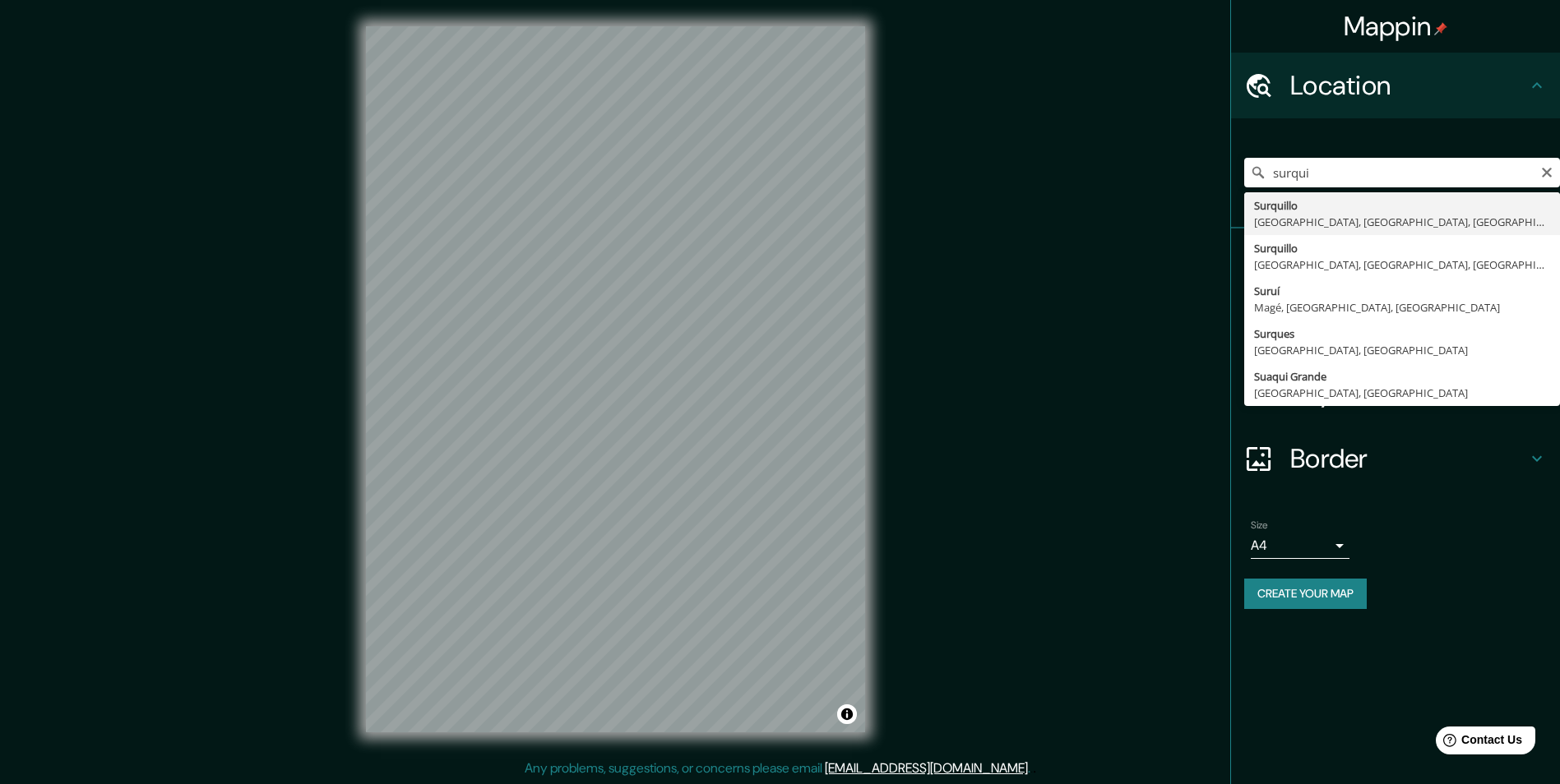
type input "Surquillo, [GEOGRAPHIC_DATA], [GEOGRAPHIC_DATA], [GEOGRAPHIC_DATA]"
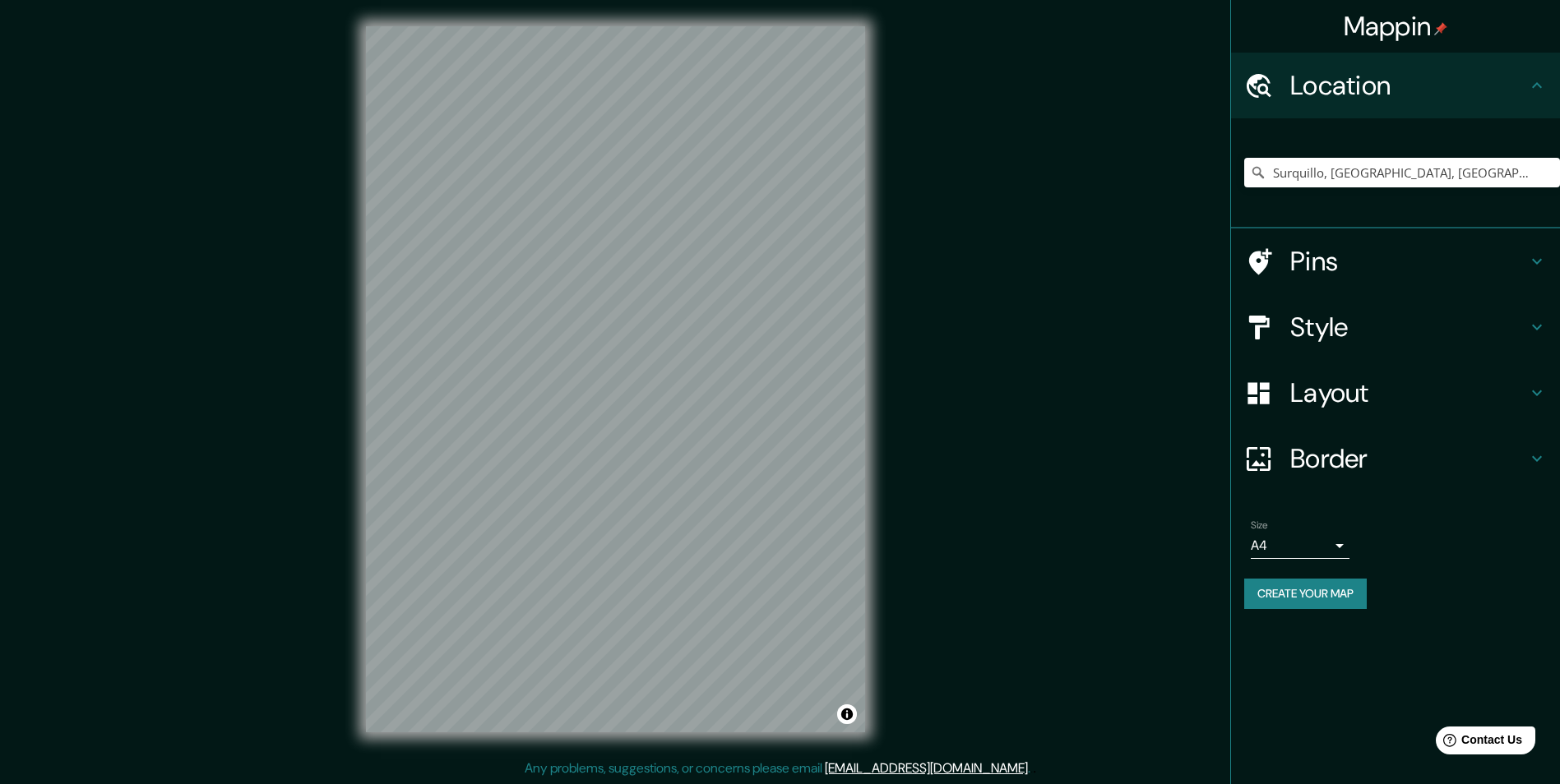
click at [1417, 345] on div "Style" at bounding box center [1395, 327] width 329 height 66
